Goal: Transaction & Acquisition: Purchase product/service

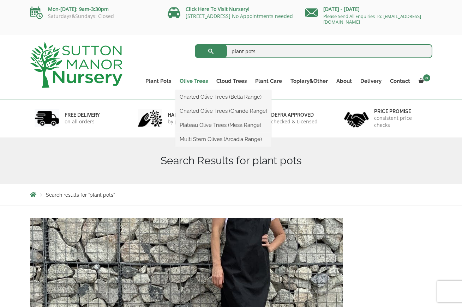
scroll to position [1, 0]
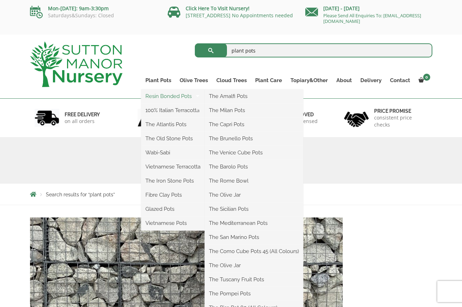
click at [174, 97] on link "Resin Bonded Pots" at bounding box center [172, 96] width 63 height 11
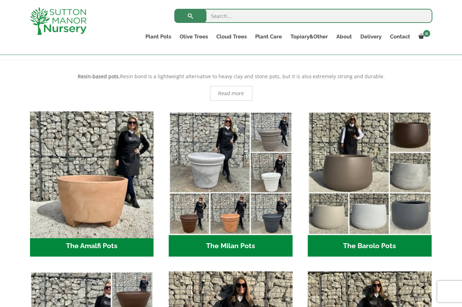
scroll to position [149, 0]
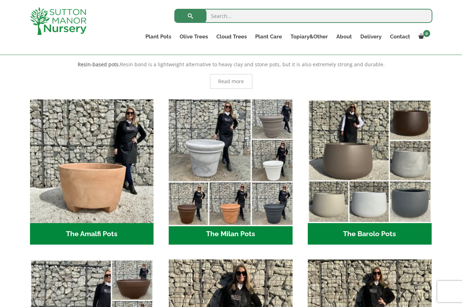
click at [201, 153] on img "Visit product category The Milan Pots" at bounding box center [231, 161] width 130 height 130
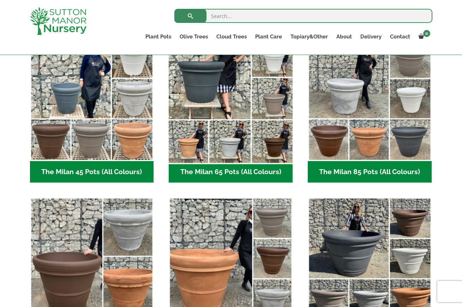
scroll to position [202, 0]
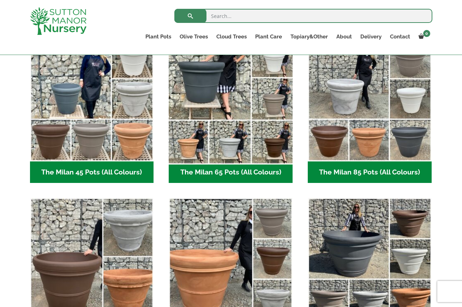
click at [199, 154] on img "Visit product category The Milan 65 Pots (All Colours)" at bounding box center [231, 100] width 130 height 130
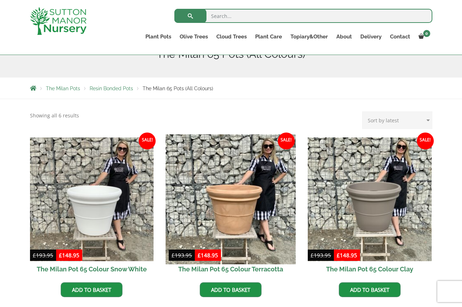
scroll to position [107, 0]
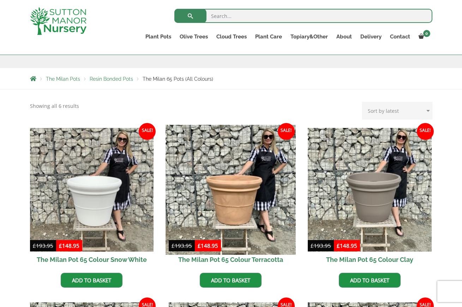
click at [226, 154] on img at bounding box center [231, 190] width 130 height 130
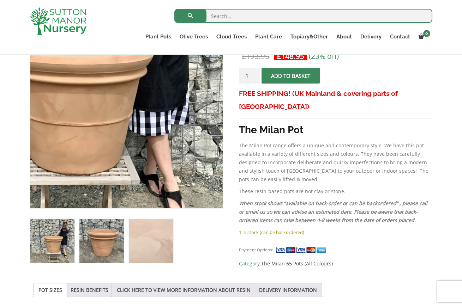
scroll to position [151, 0]
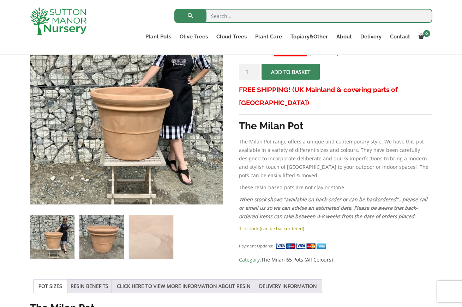
click at [119, 252] on img at bounding box center [101, 237] width 44 height 44
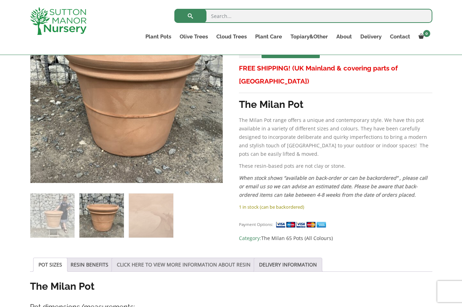
scroll to position [175, 0]
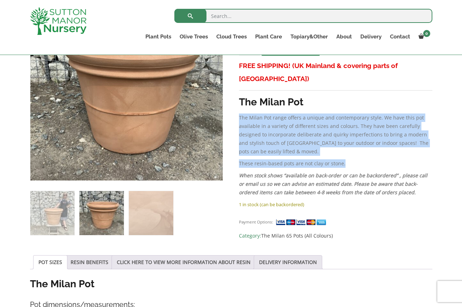
drag, startPoint x: 346, startPoint y: 152, endPoint x: 239, endPoint y: 108, distance: 115.8
click at [239, 108] on div "FREE SHIPPING! (UK Mainland & covering parts of Scotland) The Milan Pot The Mil…" at bounding box center [335, 129] width 193 height 141
copy div "The Milan Pot range offers a unique and contemporary style. We have this pot av…"
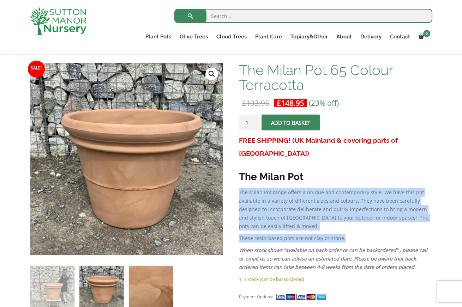
scroll to position [99, 0]
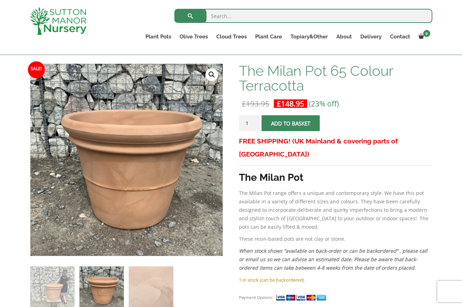
click at [239, 1] on div "Search for: Plant Pots Resin Bonded Pots The Amalfi Pots The Milan Pots The Cap…" at bounding box center [272, 27] width 330 height 55
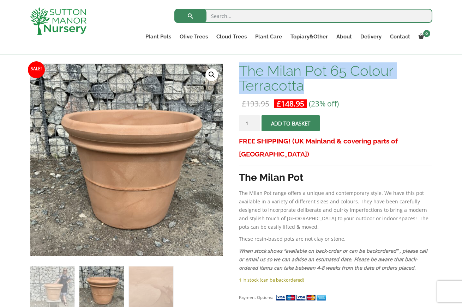
drag, startPoint x: 302, startPoint y: 85, endPoint x: 239, endPoint y: 68, distance: 65.1
click at [241, 69] on h1 "The Milan Pot 65 Colour Terracotta" at bounding box center [335, 78] width 193 height 30
copy h1 "The Milan Pot 65 Colour Terracotta"
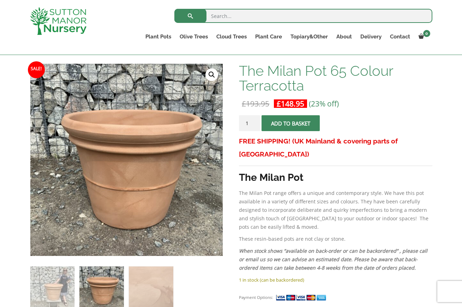
click at [94, 3] on div at bounding box center [66, 21] width 83 height 42
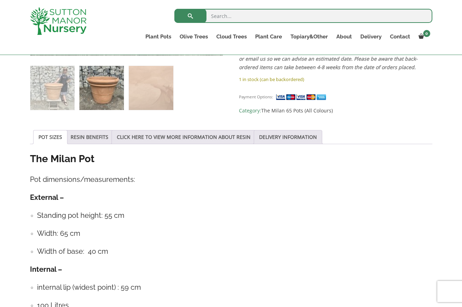
scroll to position [302, 0]
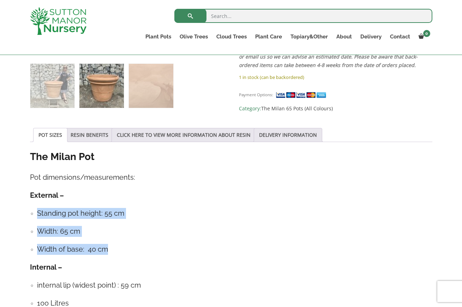
drag, startPoint x: 110, startPoint y: 251, endPoint x: 30, endPoint y: 209, distance: 89.9
click at [36, 213] on ul "Standing pot height: 55 cm Width: 65 cm Width of base: 40 cm" at bounding box center [231, 231] width 402 height 47
copy ul "Standing pot height: 55 cm Width: 65 cm Width of base: 40 cm"
